Goal: Task Accomplishment & Management: Manage account settings

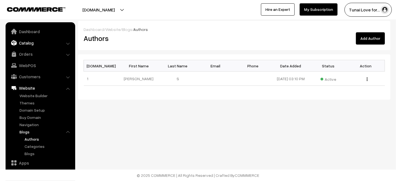
click at [30, 41] on link "Catalog" at bounding box center [40, 43] width 66 height 10
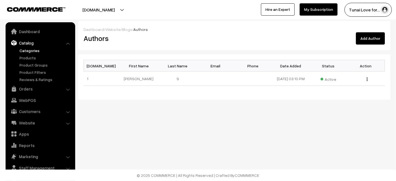
click at [26, 51] on link "Categories" at bounding box center [45, 51] width 55 height 6
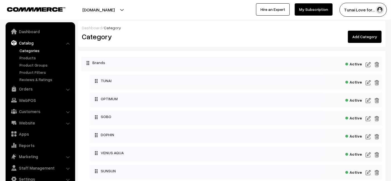
click at [358, 37] on link "Add Category" at bounding box center [365, 37] width 34 height 12
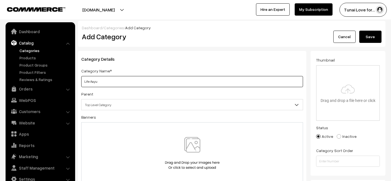
type input "Life Aayu"
click at [375, 36] on button "Save" at bounding box center [370, 37] width 22 height 12
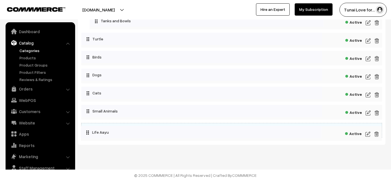
scroll to position [623, 0]
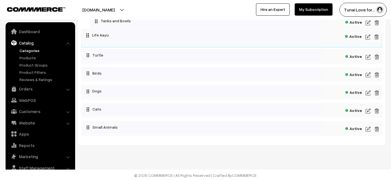
drag, startPoint x: 84, startPoint y: 128, endPoint x: 84, endPoint y: 31, distance: 97.1
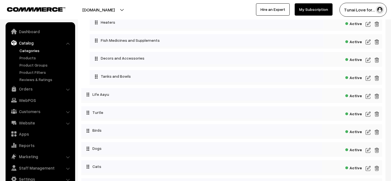
scroll to position [563, 0]
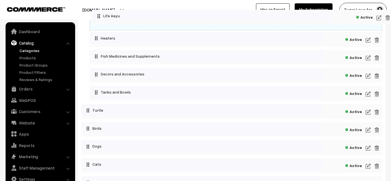
drag, startPoint x: 88, startPoint y: 100, endPoint x: 94, endPoint y: 15, distance: 84.8
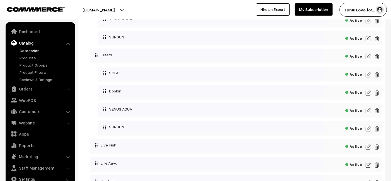
scroll to position [423, 0]
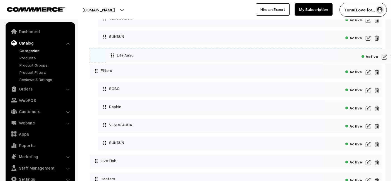
drag, startPoint x: 96, startPoint y: 167, endPoint x: 107, endPoint y: 53, distance: 114.3
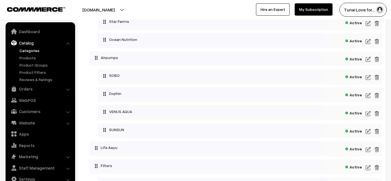
scroll to position [329, 0]
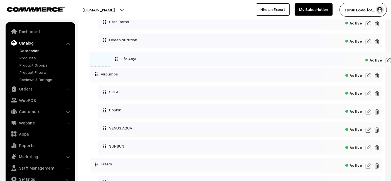
drag, startPoint x: 96, startPoint y: 152, endPoint x: 111, endPoint y: 55, distance: 97.8
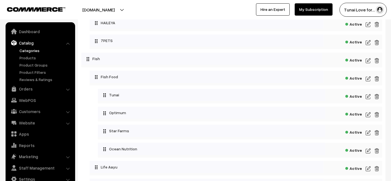
scroll to position [220, 0]
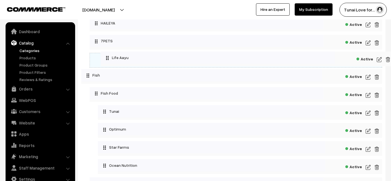
drag, startPoint x: 96, startPoint y: 169, endPoint x: 102, endPoint y: 53, distance: 115.9
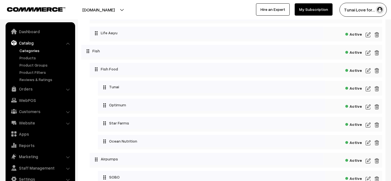
scroll to position [246, 0]
click at [29, 122] on link "Website" at bounding box center [40, 123] width 66 height 10
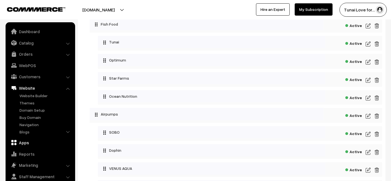
scroll to position [292, 0]
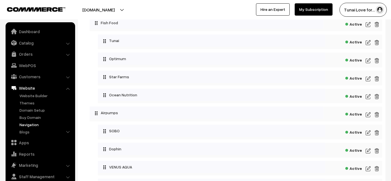
click at [29, 125] on link "Navigation" at bounding box center [45, 125] width 55 height 6
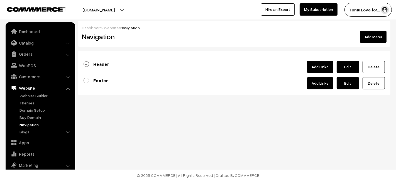
click at [313, 66] on link "Add Links" at bounding box center [320, 67] width 26 height 12
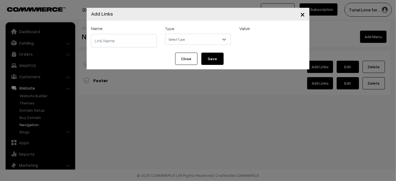
click at [180, 125] on div "× Add Links Name Type Select Type Label Home Page Categories Products Cart Abou…" at bounding box center [198, 90] width 396 height 181
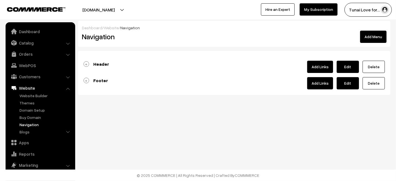
click at [87, 62] on link "Header" at bounding box center [96, 64] width 26 height 6
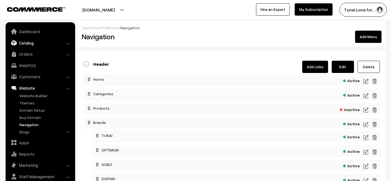
click at [28, 43] on link "Catalog" at bounding box center [40, 43] width 66 height 10
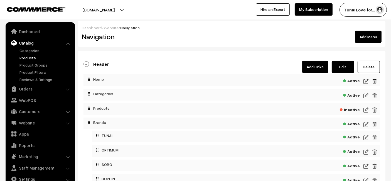
click at [23, 59] on link "Products" at bounding box center [45, 58] width 55 height 6
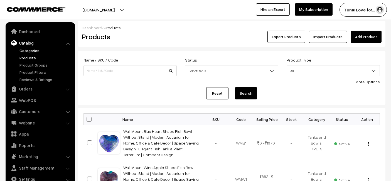
click at [20, 49] on link "Categories" at bounding box center [45, 51] width 55 height 6
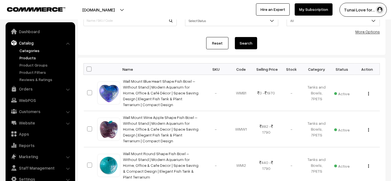
scroll to position [50, 0]
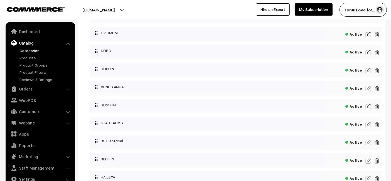
scroll to position [4, 0]
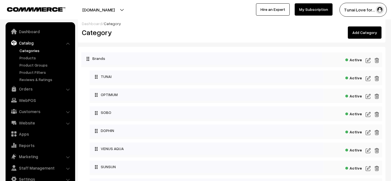
click at [356, 31] on link "Add Category" at bounding box center [365, 32] width 34 height 12
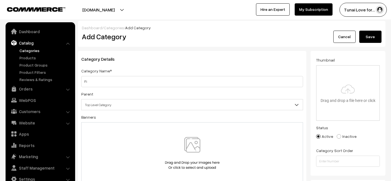
type input "F"
type input "l"
type input "Life Aayu"
click at [379, 38] on button "Save" at bounding box center [370, 37] width 22 height 12
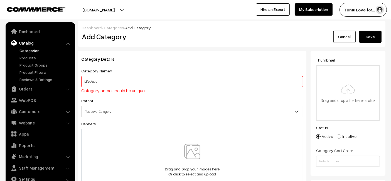
drag, startPoint x: 104, startPoint y: 84, endPoint x: 67, endPoint y: 75, distance: 38.5
click at [342, 35] on link "Cancel" at bounding box center [344, 37] width 22 height 12
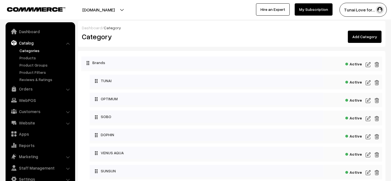
click at [366, 40] on link "Add Category" at bounding box center [365, 37] width 34 height 12
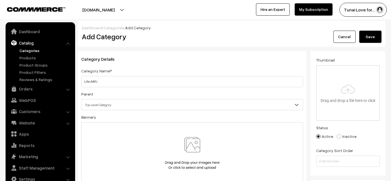
click at [359, 31] on button "Save" at bounding box center [370, 37] width 22 height 12
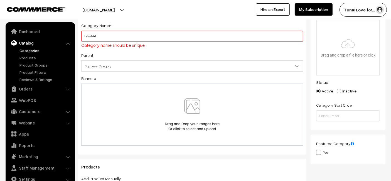
scroll to position [48, 0]
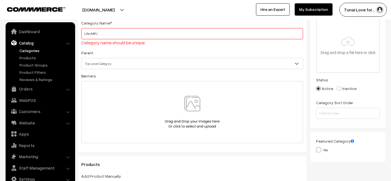
click at [89, 33] on input "Life AAYU" at bounding box center [192, 33] width 222 height 11
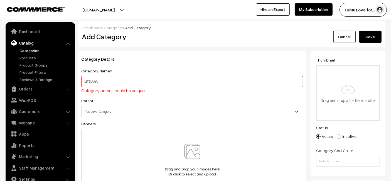
type input "LIFE AAYU"
click at [370, 35] on button "Save" at bounding box center [370, 37] width 22 height 12
click at [341, 36] on link "Cancel" at bounding box center [344, 37] width 22 height 12
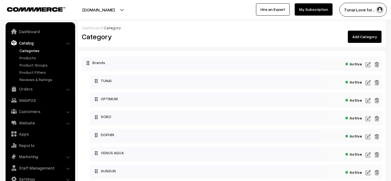
click at [376, 33] on link "Add Category" at bounding box center [365, 37] width 34 height 12
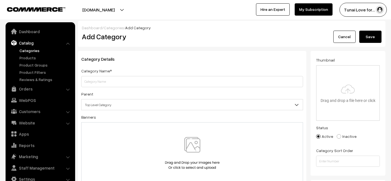
click at [343, 41] on link "Cancel" at bounding box center [344, 37] width 22 height 12
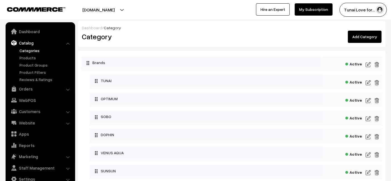
click at [366, 39] on link "Add Category" at bounding box center [365, 37] width 34 height 12
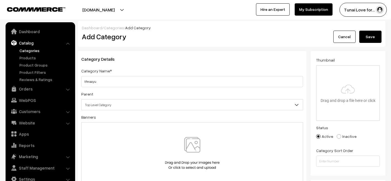
click at [368, 34] on button "Save" at bounding box center [370, 37] width 22 height 12
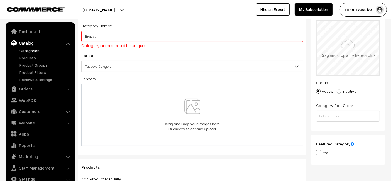
scroll to position [48, 0]
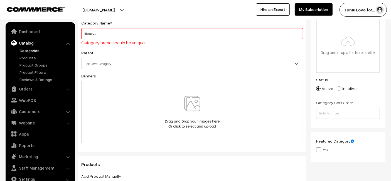
click at [85, 35] on input "life aayu" at bounding box center [192, 33] width 222 height 11
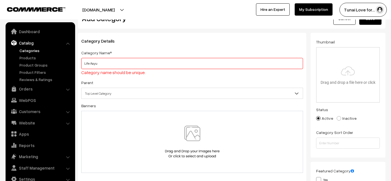
scroll to position [0, 0]
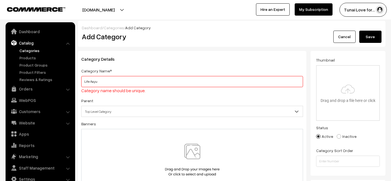
type input "Life Aayu"
click at [380, 38] on button "Save" at bounding box center [370, 37] width 22 height 12
click at [352, 41] on link "Cancel" at bounding box center [344, 37] width 22 height 12
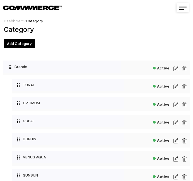
click at [187, 8] on link at bounding box center [182, 7] width 12 height 9
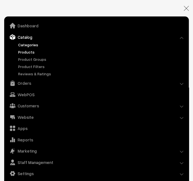
click at [21, 50] on link "Products" at bounding box center [101, 52] width 169 height 6
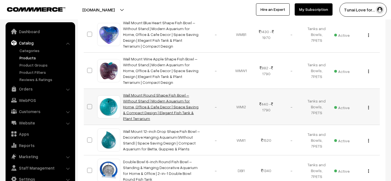
scroll to position [154, 0]
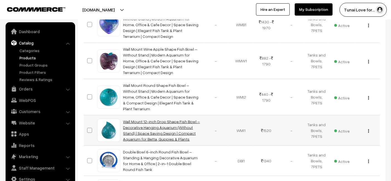
click at [132, 127] on link "Wall Mount 12-inch Drop Shape Fish Bowl – Decorative Hanging Aquarium (Without …" at bounding box center [161, 130] width 77 height 22
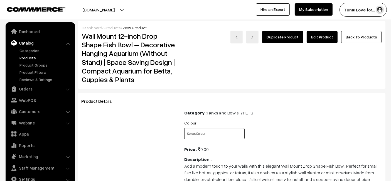
click at [204, 135] on select "Select Colour Blue Green White" at bounding box center [214, 133] width 60 height 11
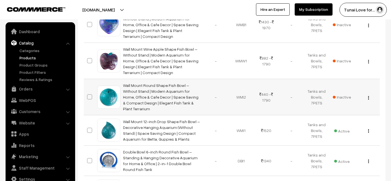
scroll to position [154, 0]
click at [139, 82] on td "Wall Mount Round Shape Fish Bowl – Without Stand | Modern Aquarium for Home, Of…" at bounding box center [161, 97] width 83 height 36
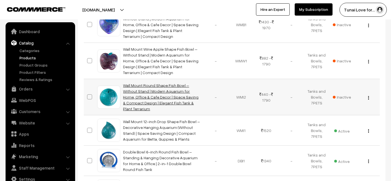
click at [139, 83] on link "Wall Mount Round Shape Fish Bowl – Without Stand | Modern Aquarium for Home, Of…" at bounding box center [160, 97] width 75 height 28
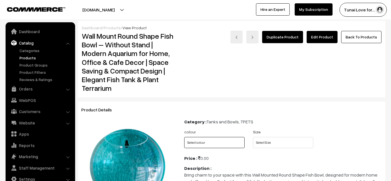
click at [212, 140] on select "Select colour Blue Green Grey Red White Yellow Orange" at bounding box center [214, 142] width 60 height 11
select select "WMI2_0ZU"
click at [184, 137] on select "Select colour Blue Green Grey Red White Yellow Orange" at bounding box center [214, 142] width 60 height 11
click at [220, 144] on select "Select colour Blue Green Grey Red White Yellow Orange" at bounding box center [214, 142] width 60 height 11
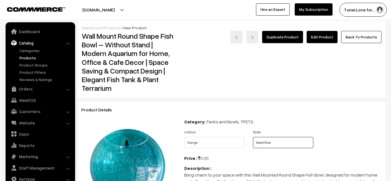
click at [277, 143] on select "Select Size 6 9 12 15" at bounding box center [283, 142] width 60 height 11
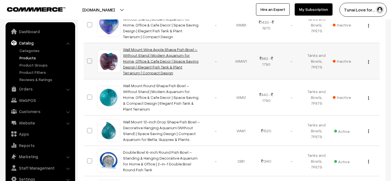
scroll to position [93, 0]
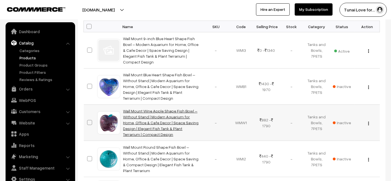
click at [142, 115] on link "Wall Mount Wine Apple Shape Fish Bowl – Without Stand | Modern Aquarium for Hom…" at bounding box center [160, 123] width 75 height 28
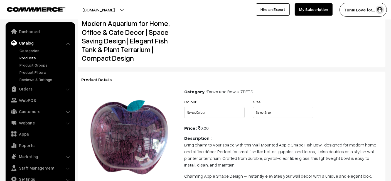
scroll to position [31, 0]
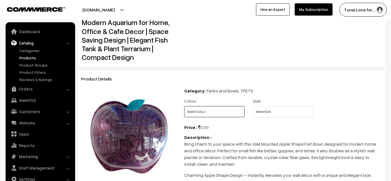
click at [216, 112] on select "Select Colour Wine Gold Yellow" at bounding box center [214, 111] width 60 height 11
select select "WMW1_S82"
click at [184, 106] on select "Select Colour Wine Gold Yellow" at bounding box center [214, 111] width 60 height 11
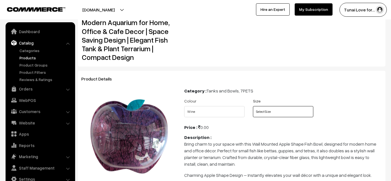
click at [262, 112] on select "Select Size 9 15" at bounding box center [283, 111] width 60 height 11
select select "WMW1_DR3"
click at [253, 106] on select "Select Size 9 15" at bounding box center [283, 111] width 60 height 11
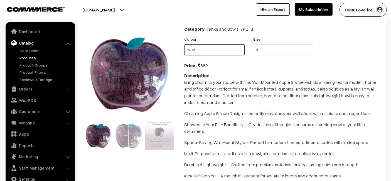
drag, startPoint x: 210, startPoint y: 49, endPoint x: 209, endPoint y: 54, distance: 5.3
click at [210, 49] on select "Select Colour Wine Gold Yellow" at bounding box center [214, 49] width 60 height 11
click at [209, 88] on p "Bring charm to your space with this Wall Mounted Apple Shape Fish Bowl, designe…" at bounding box center [283, 92] width 198 height 27
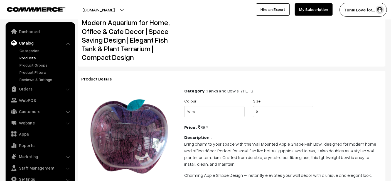
scroll to position [0, 0]
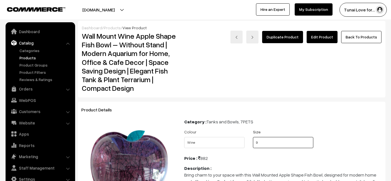
click at [266, 147] on select "Select Size 9 15" at bounding box center [283, 142] width 60 height 11
click at [237, 141] on select "Select Colour Wine Gold Yellow" at bounding box center [214, 142] width 60 height 11
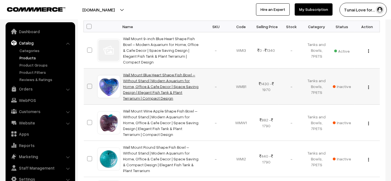
scroll to position [93, 0]
click at [145, 78] on link "Wall Mount Blue Heart Shape Fish Bowl – Without Stand | Modern Aquarium for Hom…" at bounding box center [160, 86] width 75 height 28
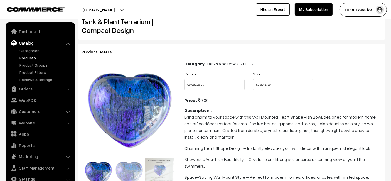
scroll to position [93, 0]
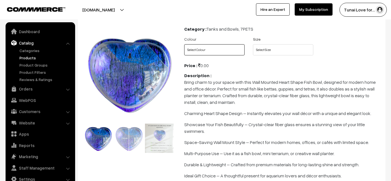
click at [224, 51] on select "Select Colour Blue Red Wine Yellow" at bounding box center [214, 49] width 60 height 11
select select "WMB1_VCU"
click at [184, 44] on select "Select Colour Blue Red Wine Yellow" at bounding box center [214, 49] width 60 height 11
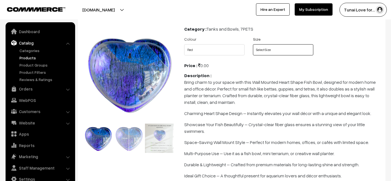
click at [292, 50] on select "Select Size 12 15" at bounding box center [283, 49] width 60 height 11
select select "WMB1_TDQ"
click at [253, 44] on select "Select Size 12 15" at bounding box center [283, 49] width 60 height 11
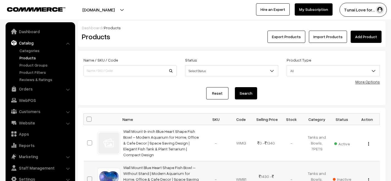
drag, startPoint x: 0, startPoint y: 0, endPoint x: 166, endPoint y: 77, distance: 182.9
click at [155, 129] on link "Wall Mount 9-inch Blue Heart Shape Fish Bowl – Modern Aquarium for Home, Office…" at bounding box center [160, 143] width 75 height 28
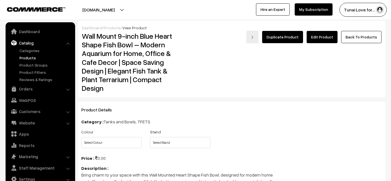
scroll to position [31, 0]
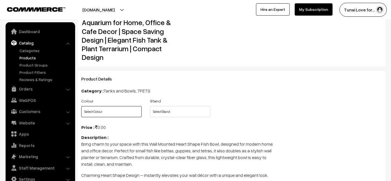
click at [103, 112] on select "Select Colour Blue Green Grey Red Wine Yellow" at bounding box center [111, 111] width 60 height 11
select select "WMI3_1WJ"
click at [81, 106] on select "Select Colour Blue Green Grey Red Wine Yellow" at bounding box center [111, 111] width 60 height 11
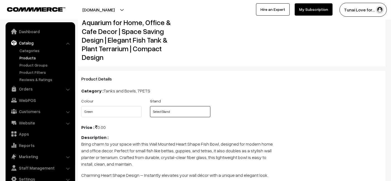
click at [167, 113] on select "Select Stand With Stand Without Stand" at bounding box center [180, 111] width 60 height 11
click at [150, 106] on select "Select Stand With Stand Without Stand" at bounding box center [180, 111] width 60 height 11
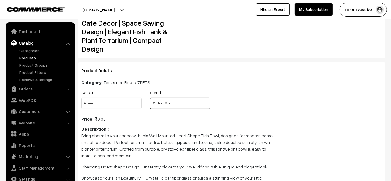
scroll to position [62, 0]
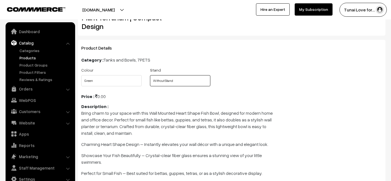
click at [172, 81] on select "Select Stand With Stand Without Stand" at bounding box center [180, 80] width 60 height 11
select select "WMI3_YT3"
click at [150, 75] on select "Select Stand With Stand Without Stand" at bounding box center [180, 80] width 60 height 11
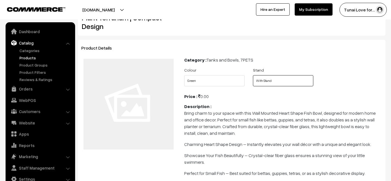
click at [289, 77] on select "Select Stand With Stand Without Stand" at bounding box center [283, 80] width 60 height 11
click at [253, 75] on select "Select Stand With Stand Without Stand" at bounding box center [283, 80] width 60 height 11
click at [296, 77] on select "Select Stand With Stand Without Stand" at bounding box center [283, 80] width 60 height 11
click at [253, 75] on select "Select Stand With Stand Without Stand" at bounding box center [283, 80] width 60 height 11
click at [274, 74] on div "Stand Select Stand With Stand Without Stand" at bounding box center [283, 77] width 60 height 20
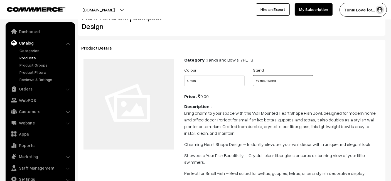
click at [274, 75] on select "Select Stand With Stand Without Stand" at bounding box center [283, 80] width 60 height 11
select select "WMI3_YT3"
click at [253, 75] on select "Select Stand With Stand Without Stand" at bounding box center [283, 80] width 60 height 11
click at [27, 59] on link "Products" at bounding box center [45, 58] width 55 height 6
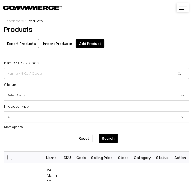
click at [83, 45] on link "Add Product" at bounding box center [90, 43] width 28 height 9
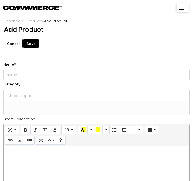
select select
click at [37, 79] on input "Weight" at bounding box center [96, 74] width 186 height 11
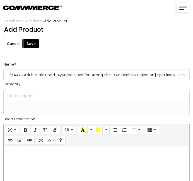
scroll to position [9, 0]
type input "Life AAYU Adult Turtle Food | Ayurvedic Diet for Strong Shell, Gut Health & Dig…"
click at [33, 105] on ul at bounding box center [96, 104] width 185 height 7
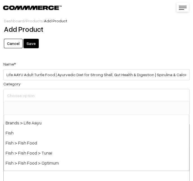
scroll to position [124, 0]
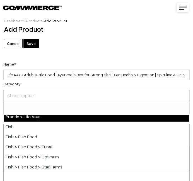
select select "48"
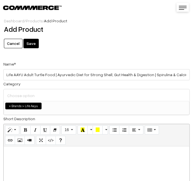
scroll to position [93, 0]
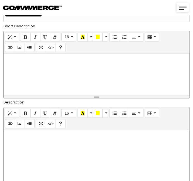
click at [14, 135] on p at bounding box center [96, 135] width 180 height 7
paste div
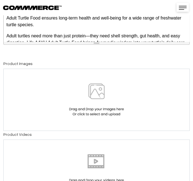
scroll to position [247, 0]
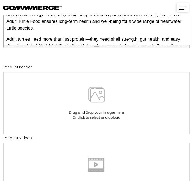
click at [84, 95] on img at bounding box center [96, 103] width 57 height 33
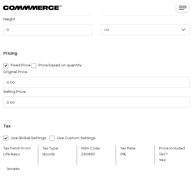
scroll to position [557, 0]
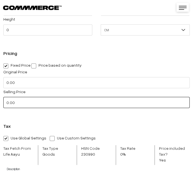
click at [54, 101] on input "0.00" at bounding box center [96, 102] width 186 height 11
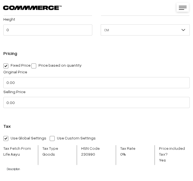
type input "0"
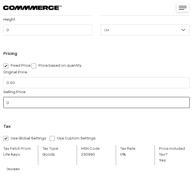
click at [22, 101] on input "0" at bounding box center [96, 102] width 186 height 11
click at [21, 101] on input "text" at bounding box center [96, 102] width 186 height 11
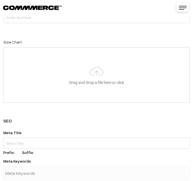
scroll to position [1051, 0]
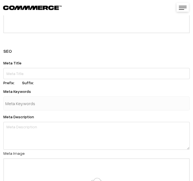
type input "440"
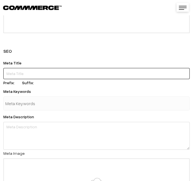
click at [36, 74] on input "text" at bounding box center [96, 73] width 186 height 11
click at [59, 73] on input "text" at bounding box center [96, 73] width 186 height 11
paste input "Life AAYU Turtle Food | Ayurvedic Fish Food for Shell & Digestion"
type input "Life AAYU Turtle Food | Ayurvedic Fish Food for Shell & Digestion"
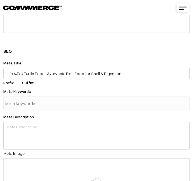
click at [46, 106] on input "text" at bounding box center [34, 103] width 58 height 11
paste input "Buy Life AAYU Adult Turtle Food (200g). Ayurvedic aquarium fish food enriched w…"
type input "Buy Life AAYU Adult Turtle Food (200g). Ayurvedic aquarium fish food enriched w…"
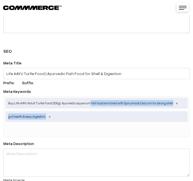
drag, startPoint x: 89, startPoint y: 101, endPoint x: -11, endPoint y: 104, distance: 99.7
click at [48, 115] on span "gut health & easy digestion." at bounding box center [96, 116] width 182 height 11
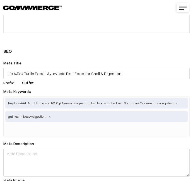
click at [50, 115] on span at bounding box center [49, 116] width 3 height 4
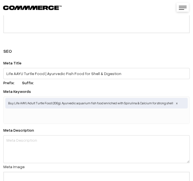
click at [175, 103] on span at bounding box center [176, 103] width 3 height 4
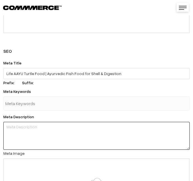
click at [46, 123] on textarea at bounding box center [96, 136] width 186 height 28
paste textarea "Buy Life AAYU Adult Turtle Food (200g). Ayurvedic aquarium fish food enriched w…"
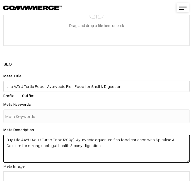
scroll to position [1046, 0]
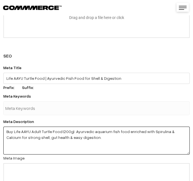
type textarea "Buy Life AAYU Adult Turtle Food (200g). Ayurvedic aquarium fish food enriched w…"
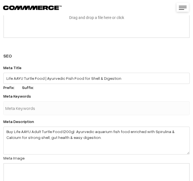
click at [55, 106] on input "text" at bounding box center [34, 107] width 58 height 11
paste input "Fish Food Aquarium fish food Gold Fish Food"
type input "Fish Food Aquarium fish food Gold Fish Food"
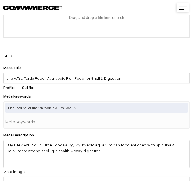
scroll to position [0, 0]
click at [68, 109] on span "Fish Food Aquarium fish food Gold Fish Food" at bounding box center [96, 107] width 182 height 11
click at [65, 104] on span "Fish Food Aquarium fish food Gold Fish Food" at bounding box center [96, 107] width 182 height 11
click at [65, 105] on span "Fish Food Aquarium fish food Gold Fish Food" at bounding box center [96, 107] width 182 height 11
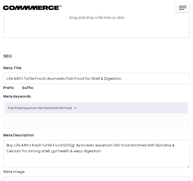
click at [65, 105] on span "Fish Food Aquarium fish food Gold Fish Food" at bounding box center [96, 107] width 182 height 11
click at [74, 106] on span at bounding box center [75, 107] width 3 height 4
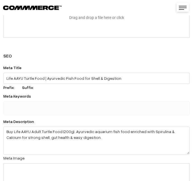
paste input "Fish Food Aquarium fish food Gold Fish Food"
click at [35, 108] on input "Fish Food Aquarium fish food Gold Fish Food" at bounding box center [34, 107] width 58 height 11
click at [16, 108] on input "Fish Food Aquarium fish food Gold Fish Food" at bounding box center [34, 107] width 58 height 11
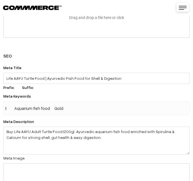
type input "Fish Food Aquarium fish food Gold Fish Food"
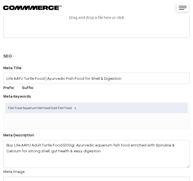
click at [75, 107] on span at bounding box center [75, 107] width 3 height 4
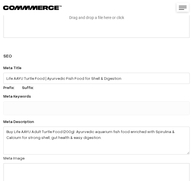
paste input "Fish Food Aquarium fish food Gold Fish Food"
type input "Fish Food"
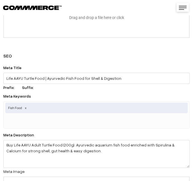
paste input "Fish Food Aquarium fish food Gold Fish Food"
type input "Aquarium fish food"
paste input "Fish Food Aquarium fish food Gold Fish Food"
type input "Gold Fish Food"
paste input "Fish Food Aquarium fish food Gold Fish Food"
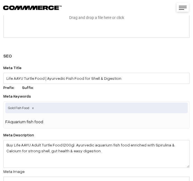
type input "Aquarium fish food"
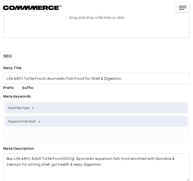
paste input "Fish Food Aquarium fish food Gold Fish Food"
type input "Fish Food"
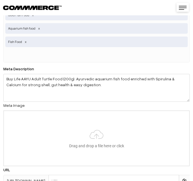
scroll to position [1179, 0]
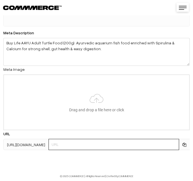
click at [70, 142] on input "text" at bounding box center [113, 144] width 130 height 11
paste input "https://www.yourstore.com/life-aayu-adult-turtle-food-ayurvedic-aquarium-fish-f…"
click at [70, 140] on input "https://www.yourstore.com/life-aayu-adult-turtle-food-ayurvedic-aquarium-fish-f…" at bounding box center [113, 144] width 130 height 11
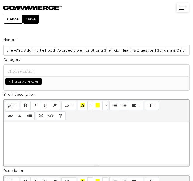
scroll to position [0, 0]
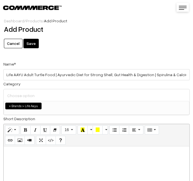
type input "life-aayu-adult-turtle-food-ayurvedic-aquarium-fish-food-200g"
click at [26, 43] on button "Save" at bounding box center [30, 43] width 15 height 9
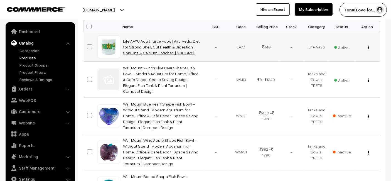
click at [162, 39] on link "Life AAYU Adult Turtle Food | Ayurvedic Diet for Strong Shell, Gut Health & Dig…" at bounding box center [161, 47] width 77 height 16
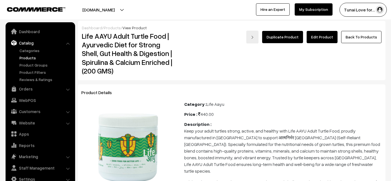
click at [323, 40] on link "Edit Product" at bounding box center [322, 37] width 31 height 12
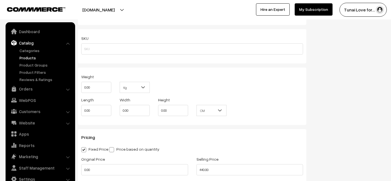
scroll to position [494, 0]
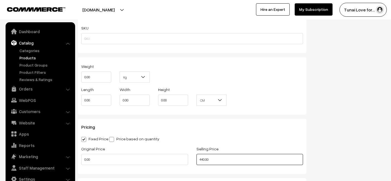
drag, startPoint x: 226, startPoint y: 158, endPoint x: 154, endPoint y: 159, distance: 72.3
click at [154, 159] on div "Original Price 0.00 Selling Price 440.00" at bounding box center [192, 156] width 230 height 23
type input "0.00"
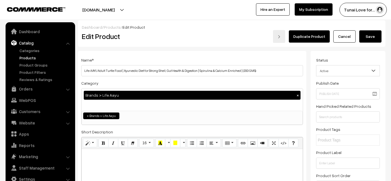
scroll to position [0, 0]
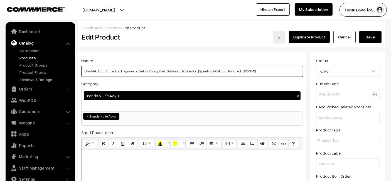
click at [255, 68] on input "Life AAYU Adult Turtle Food | Ayurvedic Diet for Strong Shell, Gut Health & Dig…" at bounding box center [192, 71] width 222 height 11
type input "Life AAYU Adult Turtle Food | Ayurvedic Diet for Strong Shell, Gut Health & Dig…"
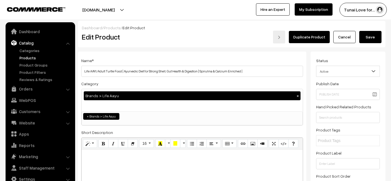
click at [378, 40] on button "Save" at bounding box center [370, 37] width 22 height 12
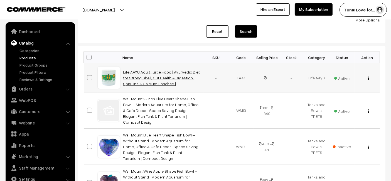
scroll to position [62, 0]
click at [145, 74] on td "Life AAYU Adult Turtle Food | Ayurvedic Diet for Strong Shell, Gut Health & Dig…" at bounding box center [161, 77] width 83 height 29
click at [145, 72] on link "Life AAYU Adult Turtle Food | Ayurvedic Diet for Strong Shell, Gut Health & Dig…" at bounding box center [161, 78] width 77 height 16
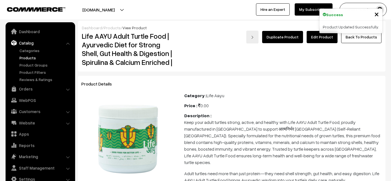
click at [328, 37] on link "Edit Product" at bounding box center [322, 37] width 31 height 12
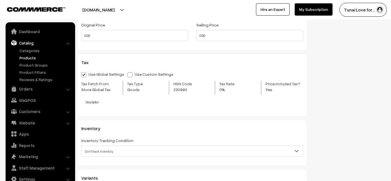
scroll to position [680, 0]
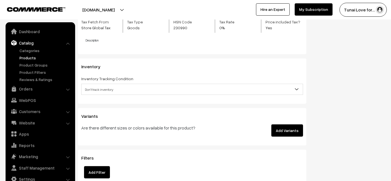
click at [294, 131] on button "Add Variants" at bounding box center [287, 130] width 32 height 12
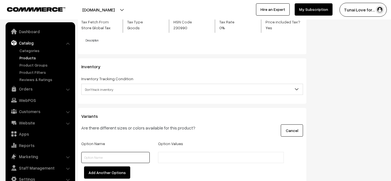
click at [119, 162] on input "text" at bounding box center [115, 157] width 68 height 11
type input "Grams"
type input "100gms"
type input "200g"
type input "m"
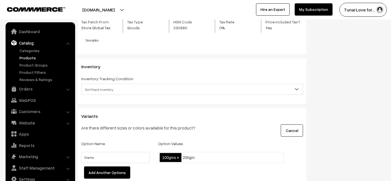
type input "200gms"
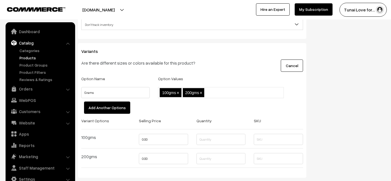
scroll to position [804, 0]
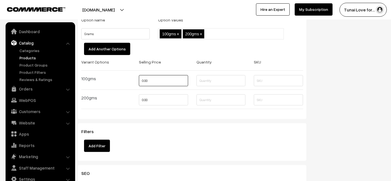
drag, startPoint x: 147, startPoint y: 78, endPoint x: 137, endPoint y: 84, distance: 11.6
click at [137, 84] on div "0.00" at bounding box center [164, 82] width 58 height 14
type input "440"
drag, startPoint x: 171, startPoint y: 93, endPoint x: 171, endPoint y: 99, distance: 5.8
click at [171, 95] on input "0.00" at bounding box center [163, 99] width 49 height 11
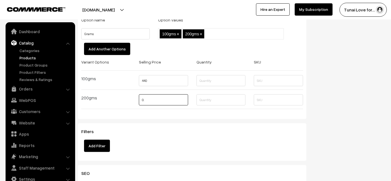
type input "0"
type input "620"
click at [222, 82] on input "text" at bounding box center [220, 80] width 49 height 11
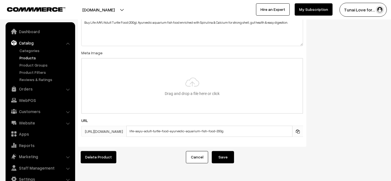
scroll to position [1090, 0]
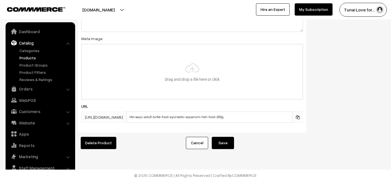
click at [218, 137] on button "Save" at bounding box center [223, 143] width 22 height 12
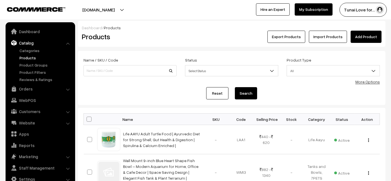
click at [159, 142] on td "Life AAYU Adult Turtle Food | Ayurvedic Diet for Strong Shell, Gut Health & Dig…" at bounding box center [161, 139] width 83 height 29
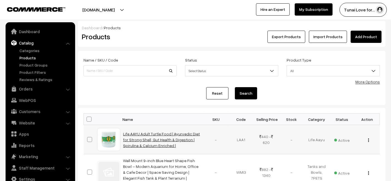
click at [159, 138] on link "Life AAYU Adult Turtle Food | Ayurvedic Diet for Strong Shell, Gut Health & Dig…" at bounding box center [161, 139] width 77 height 16
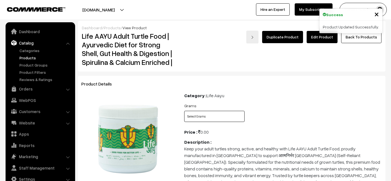
click at [237, 114] on select "Select Grams 100gms 200gms" at bounding box center [214, 116] width 60 height 11
select select "LAA1_RJX"
click at [184, 111] on select "Select Grams 100gms 200gms" at bounding box center [214, 116] width 60 height 11
click at [233, 113] on select "Select Grams 100gms 200gms" at bounding box center [214, 116] width 60 height 11
select select "LAA1_XA4"
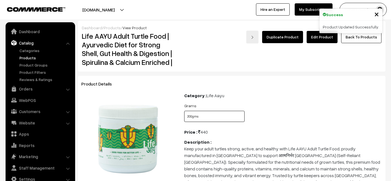
click at [184, 111] on select "Select Grams 100gms 200gms" at bounding box center [214, 116] width 60 height 11
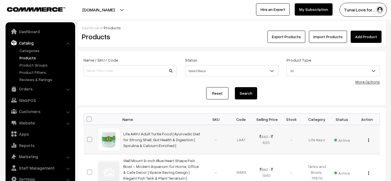
scroll to position [31, 0]
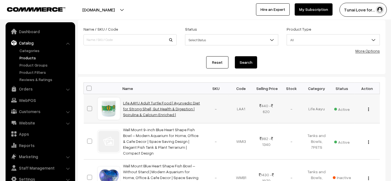
click at [172, 103] on link "Life AAYU Adult Turtle Food | Ayurvedic Diet for Strong Shell, Gut Health & Dig…" at bounding box center [161, 108] width 77 height 16
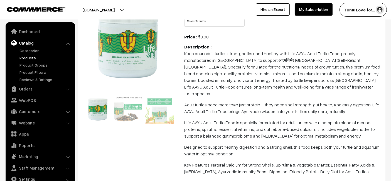
scroll to position [93, 0]
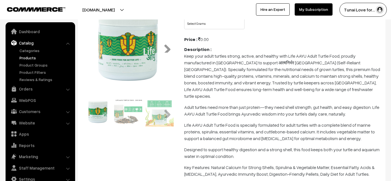
click at [165, 45] on link "Next" at bounding box center [165, 46] width 11 height 11
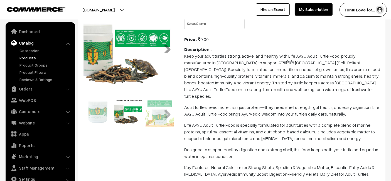
click at [165, 45] on link "Next" at bounding box center [165, 46] width 11 height 11
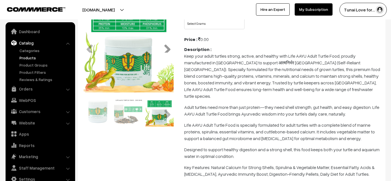
click at [165, 45] on link "Next" at bounding box center [165, 46] width 11 height 11
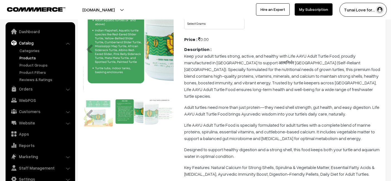
click at [165, 45] on link "Next" at bounding box center [165, 46] width 11 height 11
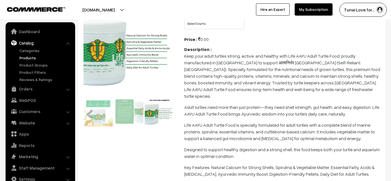
scroll to position [62, 0]
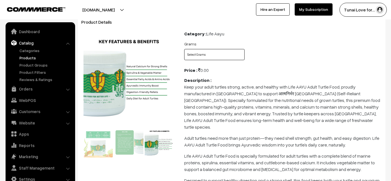
click at [198, 53] on select "Select Grams 100gms 200gms" at bounding box center [214, 54] width 60 height 11
select select "LAA1_RJX"
click at [184, 49] on select "Select Grams 100gms 200gms" at bounding box center [214, 54] width 60 height 11
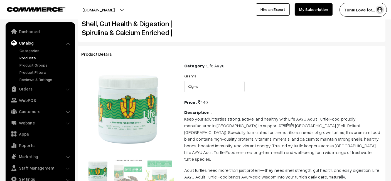
scroll to position [0, 0]
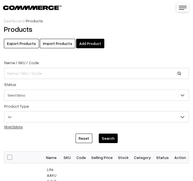
click at [76, 42] on link "Add Product" at bounding box center [90, 43] width 28 height 9
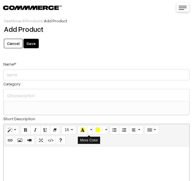
select select
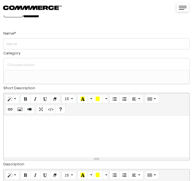
scroll to position [9, 0]
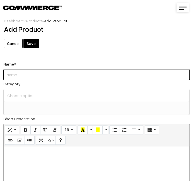
click at [30, 77] on input "Weight" at bounding box center [96, 74] width 186 height 11
paste input "Life AAYU Algae Wafer Fish Food | Zucchini & Dandelion Formula for Plecos and A…"
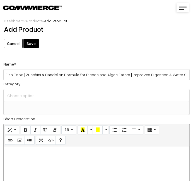
scroll to position [0, 0]
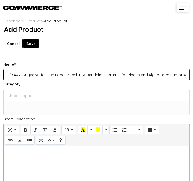
click at [180, 74] on input "Life AAYU Algae Wafer Fish Food | Zucchini & Dandelion Formula for Plecos and A…" at bounding box center [96, 74] width 186 height 11
type input "Life AAYU Algae Wafer Fish Food | Zucchini & Dandelion Formula for Plecos and A…"
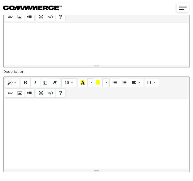
scroll to position [124, 0]
click at [77, 102] on p at bounding box center [96, 105] width 180 height 7
paste div
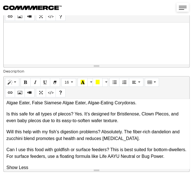
scroll to position [212, 0]
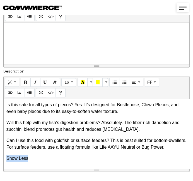
drag, startPoint x: 31, startPoint y: 153, endPoint x: 6, endPoint y: 152, distance: 25.4
click at [6, 152] on div "Give your bottom-feeding fish the balanced diet they deserve with Life AAYU Alg…" at bounding box center [96, 134] width 185 height 70
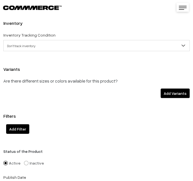
scroll to position [680, 0]
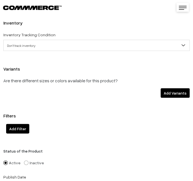
click at [174, 92] on button "Add Variants" at bounding box center [174, 92] width 29 height 9
click at [173, 93] on button "Add Variants" at bounding box center [174, 92] width 29 height 9
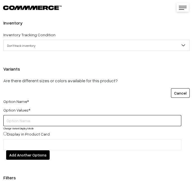
click at [16, 121] on input "text" at bounding box center [92, 120] width 178 height 11
click at [47, 121] on input "text" at bounding box center [92, 120] width 178 height 11
type input "Grams"
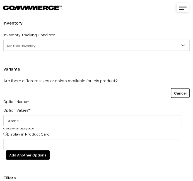
click at [60, 142] on ul at bounding box center [92, 144] width 178 height 11
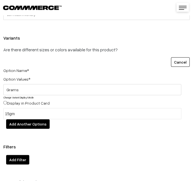
type input "15gms"
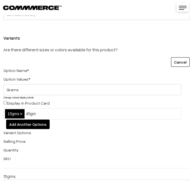
type input "45gms"
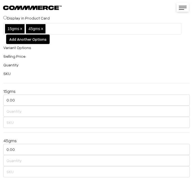
scroll to position [804, 0]
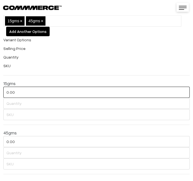
click at [26, 92] on input "0.00" at bounding box center [96, 92] width 186 height 11
type input "0"
type input "239"
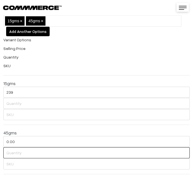
click at [24, 149] on input "text" at bounding box center [96, 152] width 186 height 11
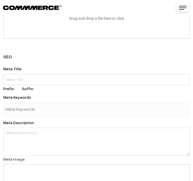
scroll to position [1206, 0]
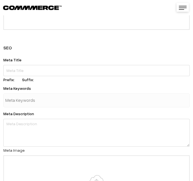
type input "530"
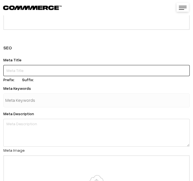
click at [15, 67] on input "text" at bounding box center [96, 70] width 186 height 11
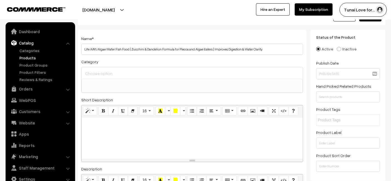
scroll to position [0, 0]
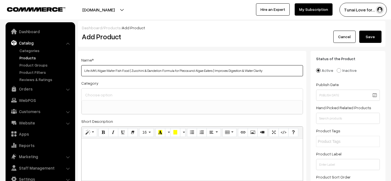
drag, startPoint x: 278, startPoint y: 68, endPoint x: 78, endPoint y: 68, distance: 200.1
click at [78, 68] on div "Name * Life AAYU Algae Wafer Fish Food | Zucchini & Dandelion Formula for Pleco…" at bounding box center [192, 170] width 228 height 238
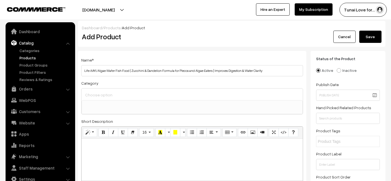
click at [192, 61] on div "Name * Life AAYU Algae Wafer Fish Food | Zucchini & Dandelion Formula for Pleco…" at bounding box center [192, 66] width 222 height 20
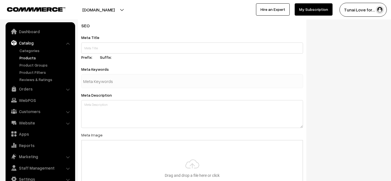
scroll to position [897, 0]
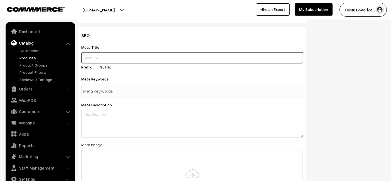
click at [140, 53] on input "text" at bounding box center [192, 57] width 222 height 11
paste input "Life AAYU Algae Wafer Fish Food | Plecos & Algae Eaters Diet"
type input "Life AAYU Algae Wafer Fish Food | Plecos & Algae Eaters Diet"
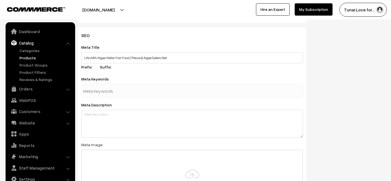
click at [113, 90] on input "text" at bounding box center [112, 90] width 58 height 11
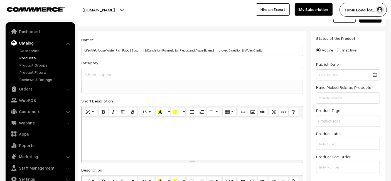
scroll to position [0, 0]
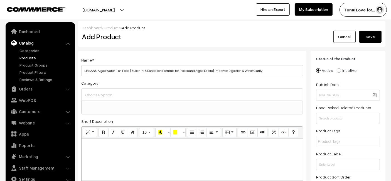
click at [192, 38] on button "Save" at bounding box center [370, 37] width 22 height 12
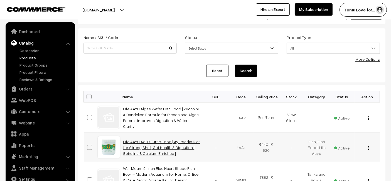
scroll to position [31, 0]
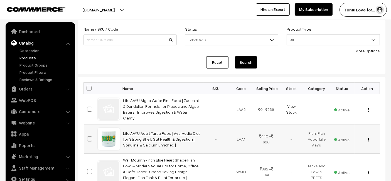
click at [138, 132] on link "Life AAYU Adult Turtle Food | Ayurvedic Diet for Strong Shell, Gut Health & Dig…" at bounding box center [161, 139] width 77 height 16
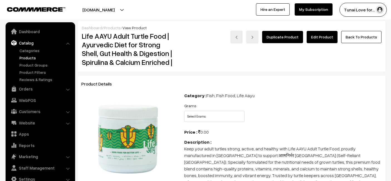
click at [330, 42] on link "Edit Product" at bounding box center [322, 37] width 31 height 12
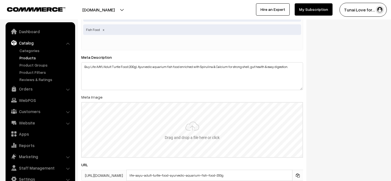
scroll to position [840, 0]
click at [200, 130] on input "file" at bounding box center [192, 131] width 221 height 55
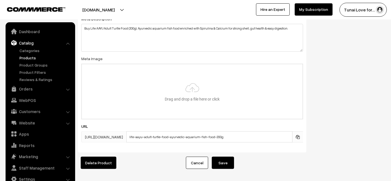
scroll to position [902, 0]
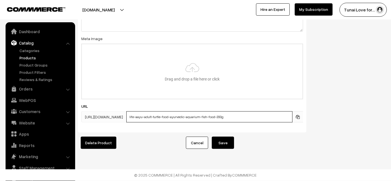
drag, startPoint x: 223, startPoint y: 113, endPoint x: 113, endPoint y: 110, distance: 110.0
click at [113, 111] on div "https://tunai.in/products/ life-aayu-adult-turtle-food-ayurvedic-aquarium-fish-…" at bounding box center [192, 116] width 222 height 11
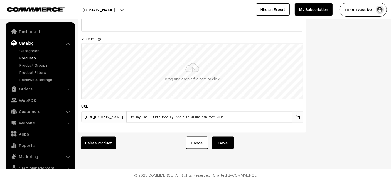
click at [117, 60] on input "file" at bounding box center [192, 71] width 221 height 55
click at [174, 52] on input "file" at bounding box center [192, 71] width 221 height 55
type input "C:\fakepath\life-aayu-adult-turtle-food-ayurvedic-aquarium-fish-food.jpg"
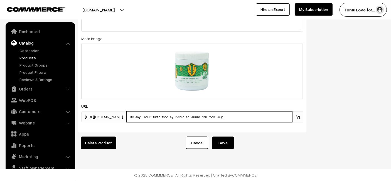
click at [226, 117] on input "life-aayu-adult-turtle-food-ayurvedic-aquarium-fish-food-200g" at bounding box center [209, 116] width 166 height 11
type input "life-aayu-adult-turtle-food-ayurvedic-aquarium-fish-food"
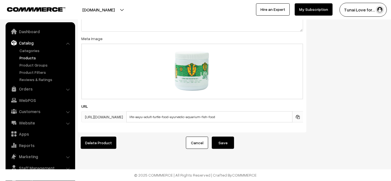
click at [232, 137] on button "Save" at bounding box center [223, 143] width 22 height 12
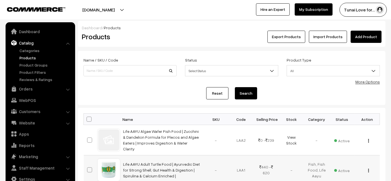
scroll to position [31, 0]
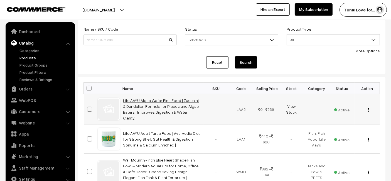
click at [153, 113] on link "Life AAYU Algae Wafer Fish Food | Zucchini & Dandelion Formula for Plecos and A…" at bounding box center [161, 109] width 76 height 22
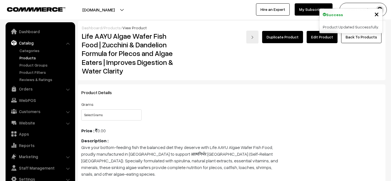
click at [314, 35] on link "Edit Product" at bounding box center [322, 37] width 31 height 12
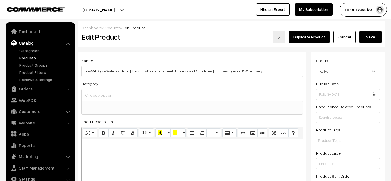
select select
click at [370, 34] on button "Save" at bounding box center [370, 37] width 22 height 12
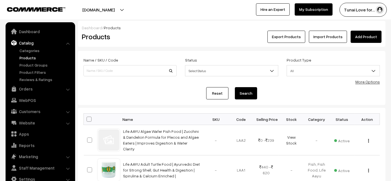
click at [128, 162] on link "Life AAYU Adult Turtle Food | Ayurvedic Diet for Strong Shell, Gut Health & Dig…" at bounding box center [161, 170] width 77 height 16
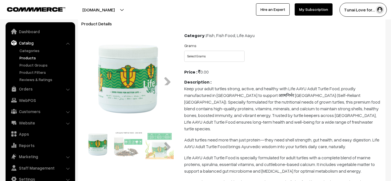
scroll to position [62, 0]
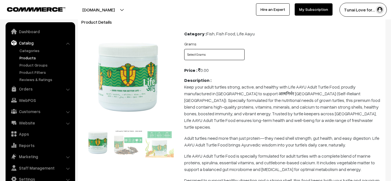
click at [212, 56] on select "Select Grams 100gms 200gms" at bounding box center [214, 54] width 60 height 11
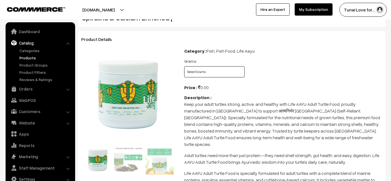
scroll to position [0, 0]
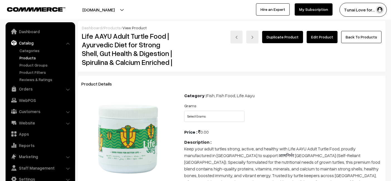
click at [324, 42] on link "Edit Product" at bounding box center [322, 37] width 31 height 12
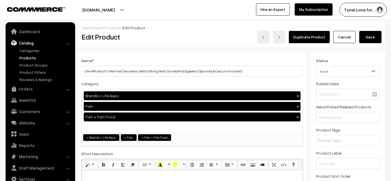
click at [299, 106] on button "×" at bounding box center [297, 106] width 5 height 5
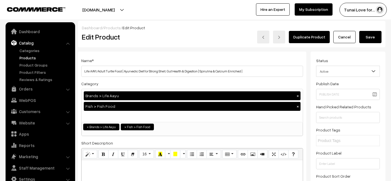
scroll to position [41, 0]
click at [299, 106] on button "×" at bounding box center [297, 106] width 5 height 5
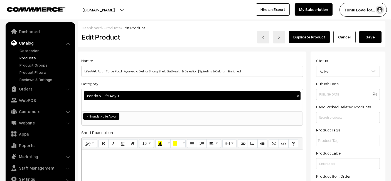
click at [370, 39] on button "Save" at bounding box center [370, 37] width 22 height 12
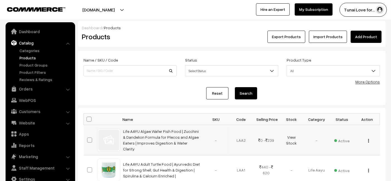
click at [171, 142] on td "Life AAYU Algae Wafer Fish Food | Zucchini & Dandelion Formula for Plecos and A…" at bounding box center [161, 140] width 83 height 30
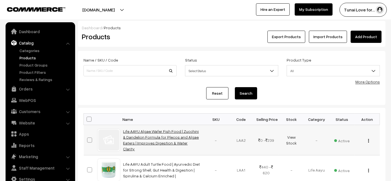
click at [171, 139] on link "Life AAYU Algae Wafer Fish Food | Zucchini & Dandelion Formula for Plecos and A…" at bounding box center [161, 140] width 76 height 22
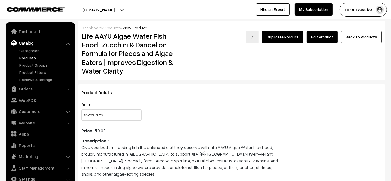
click at [317, 37] on link "Edit Product" at bounding box center [322, 37] width 31 height 12
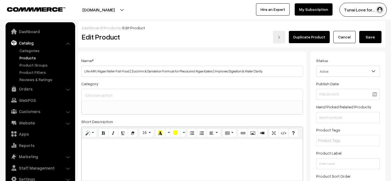
click at [132, 95] on input at bounding box center [192, 95] width 217 height 8
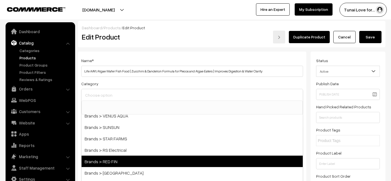
scroll to position [93, 0]
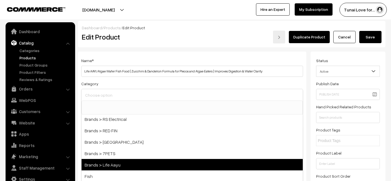
click at [126, 161] on span "Brands > Life Aayu" at bounding box center [192, 164] width 221 height 11
select select "48"
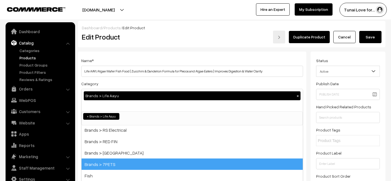
scroll to position [41, 0]
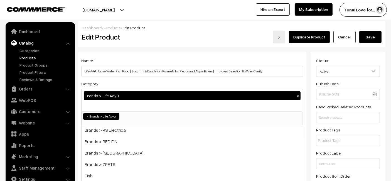
drag, startPoint x: 290, startPoint y: 57, endPoint x: 294, endPoint y: 57, distance: 3.6
click at [291, 57] on div "Name * Life AAYU Algae Wafer Fish Food | Zucchini & Dandelion Formula for Pleco…" at bounding box center [192, 67] width 222 height 20
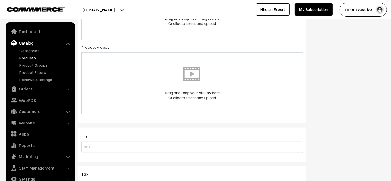
scroll to position [247, 0]
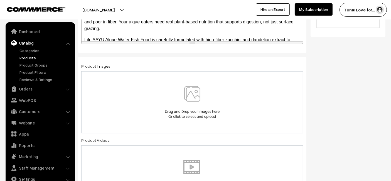
click at [181, 104] on img at bounding box center [192, 102] width 57 height 33
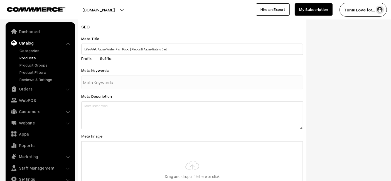
scroll to position [773, 0]
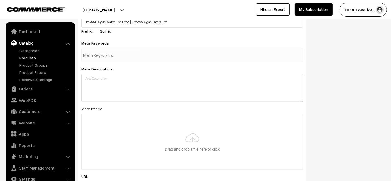
click at [127, 51] on input "text" at bounding box center [112, 55] width 58 height 11
type input "fish food"
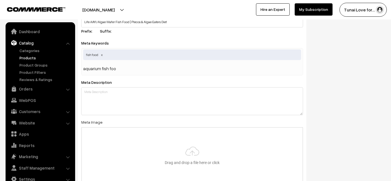
type input "aquarium fish food"
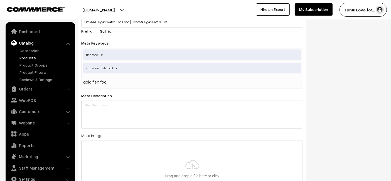
type input "gold fish food"
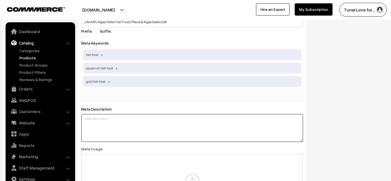
click at [101, 115] on textarea at bounding box center [192, 128] width 222 height 28
paste textarea "Life AAYU Algae Wafer Fish Food with Zucchini & Dandelion. Balanced diet for pl…"
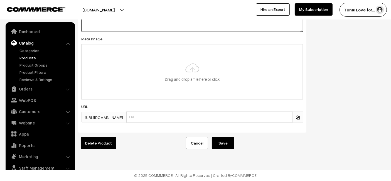
scroll to position [885, 0]
type textarea "Life AAYU Algae Wafer Fish Food with Zucchini & Dandelion. Balanced diet for pl…"
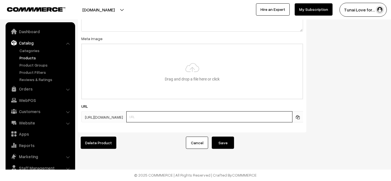
click at [260, 111] on input "text" at bounding box center [209, 116] width 166 height 11
paste input "https://www.yourstore.com/life-aayu-algae-wafer-fish-food-plecos-algae-eaters"
type input "life-aayu-algae-wafer-fish-food-plecos-algae-eaters"
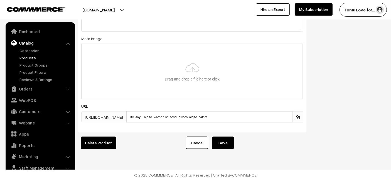
click at [223, 140] on button "Save" at bounding box center [223, 143] width 22 height 12
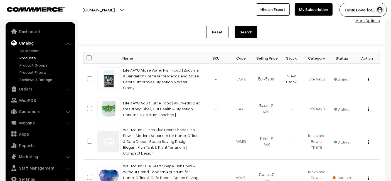
scroll to position [62, 0]
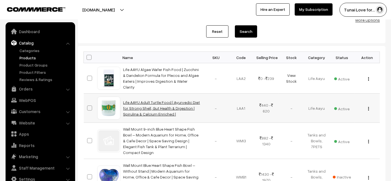
click at [174, 105] on link "Life AAYU Adult Turtle Food | Ayurvedic Diet for Strong Shell, Gut Health & Dig…" at bounding box center [161, 108] width 77 height 16
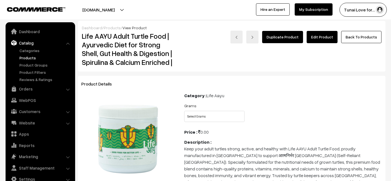
click at [318, 39] on link "Edit Product" at bounding box center [322, 37] width 31 height 12
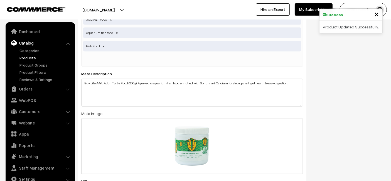
scroll to position [866, 0]
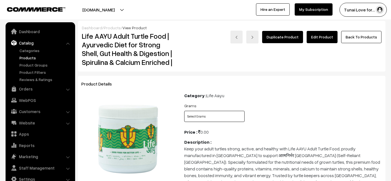
click at [205, 118] on select "Select Grams 100gms 200gms" at bounding box center [214, 116] width 60 height 11
select select "LAA1_RJX"
click at [184, 111] on select "Select Grams 100gms 200gms" at bounding box center [214, 116] width 60 height 11
click at [222, 115] on select "Select Grams 100gms 200gms" at bounding box center [214, 116] width 60 height 11
select select "LAA1_XA4"
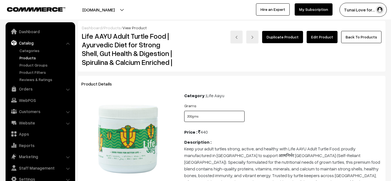
click at [184, 111] on select "Select Grams 100gms 200gms" at bounding box center [214, 116] width 60 height 11
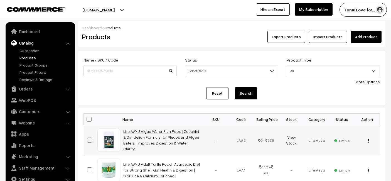
scroll to position [61, 0]
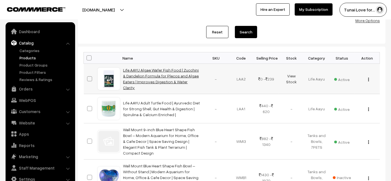
click at [161, 76] on link "Life AAYU Algae Wafer Fish Food | Zucchini & Dandelion Formula for Plecos and A…" at bounding box center [161, 79] width 76 height 22
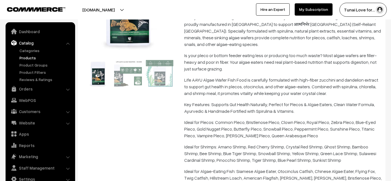
scroll to position [62, 0]
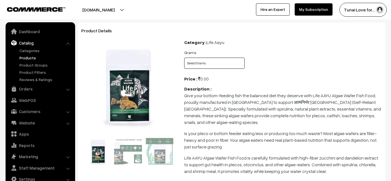
click at [208, 63] on select "Select Grams 15gms 45gms" at bounding box center [214, 63] width 60 height 11
select select "LAA2_IT2"
click at [184, 58] on select "Select Grams 15gms 45gms" at bounding box center [214, 63] width 60 height 11
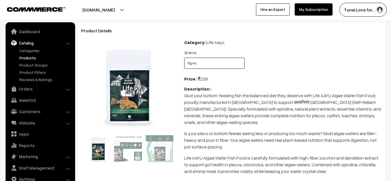
click at [213, 68] on select "Select Grams 15gms 45gms" at bounding box center [214, 63] width 60 height 11
select select "LAA2_9EG"
click at [184, 58] on select "Select Grams 15gms 45gms" at bounding box center [214, 63] width 60 height 11
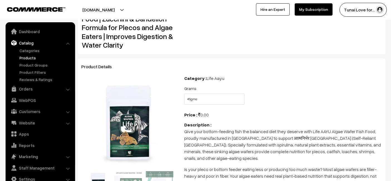
scroll to position [0, 0]
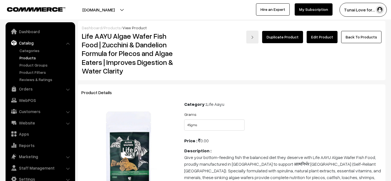
click at [321, 35] on link "Edit Product" at bounding box center [322, 37] width 31 height 12
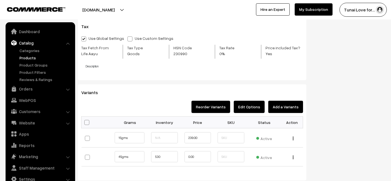
scroll to position [587, 0]
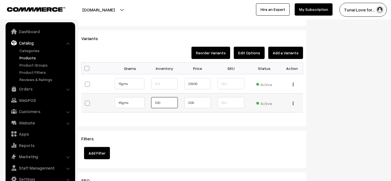
click at [166, 99] on input "530" at bounding box center [164, 102] width 26 height 11
type input "5"
type input "0"
click at [201, 100] on input "0.00" at bounding box center [197, 102] width 26 height 11
type input "0"
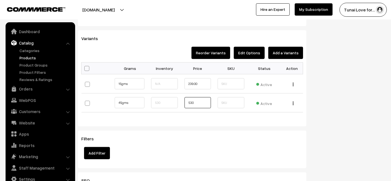
type input "530"
click at [216, 115] on div "Bulk Options Make all Active Make all Inactive Update Price Allow Purchase when…" at bounding box center [192, 91] width 230 height 58
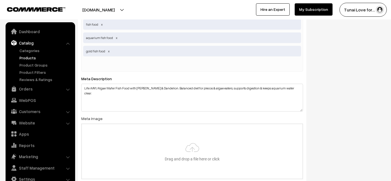
scroll to position [835, 0]
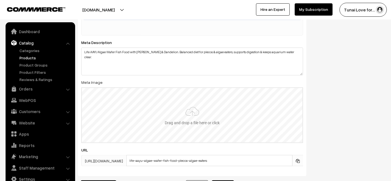
click at [100, 120] on input "file" at bounding box center [192, 115] width 221 height 55
type input "C:\fakepath\life-aayu-algae-wafer-fish-food-plecos-algae-eaters.jpg"
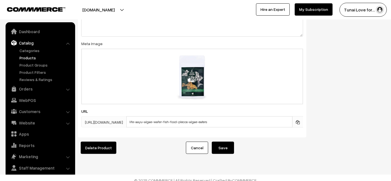
scroll to position [881, 0]
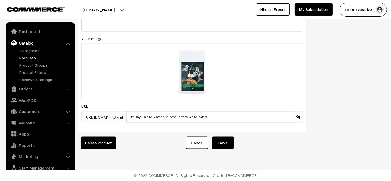
click at [222, 137] on button "Save" at bounding box center [223, 143] width 22 height 12
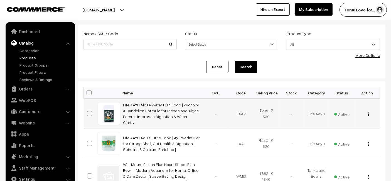
scroll to position [62, 0]
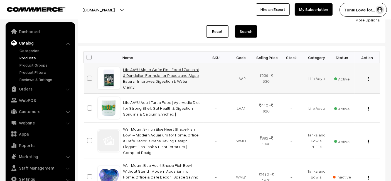
click at [161, 73] on link "Life AAYU Algae Wafer Fish Food | Zucchini & Dandelion Formula for Plecos and A…" at bounding box center [161, 78] width 76 height 22
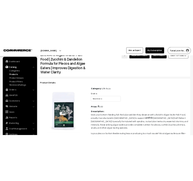
scroll to position [31, 0]
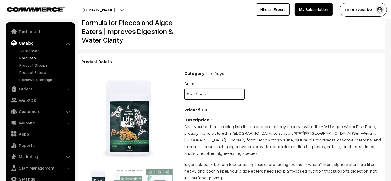
click at [205, 92] on select "Select Grams 15gms 45gms" at bounding box center [214, 93] width 60 height 11
select select "LAA2_IT2"
click at [184, 88] on select "Select Grams 15gms 45gms" at bounding box center [214, 93] width 60 height 11
click at [216, 94] on select "Select Grams 15gms 45gms" at bounding box center [214, 93] width 60 height 11
select select "LAA2_9EG"
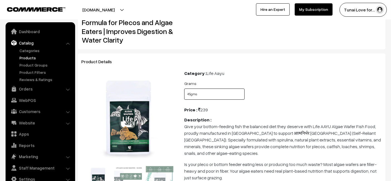
click at [184, 88] on select "Select Grams 15gms 45gms" at bounding box center [214, 93] width 60 height 11
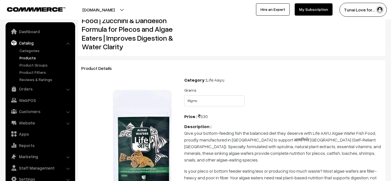
scroll to position [86, 0]
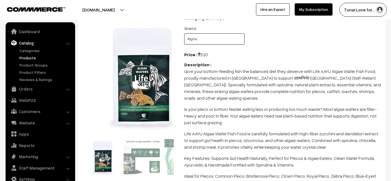
click at [194, 42] on select "Select Grams 15gms 45gms" at bounding box center [214, 38] width 60 height 11
select select "LAA2_IT2"
click at [184, 33] on select "Select Grams 15gms 45gms" at bounding box center [214, 38] width 60 height 11
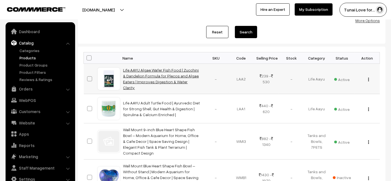
click at [138, 72] on link "Life AAYU Algae Wafer Fish Food | Zucchini & Dandelion Formula for Plecos and A…" at bounding box center [161, 79] width 76 height 22
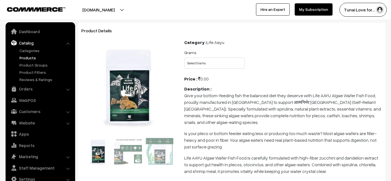
scroll to position [93, 0]
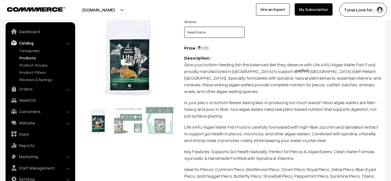
click at [204, 31] on select "Select Grams 15gms 45gms" at bounding box center [214, 32] width 60 height 11
select select "LAA2_9EG"
click at [184, 27] on select "Select Grams 15gms 45gms" at bounding box center [214, 32] width 60 height 11
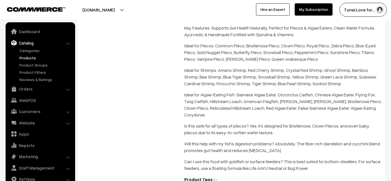
scroll to position [340, 0]
